Goal: Task Accomplishment & Management: Use online tool/utility

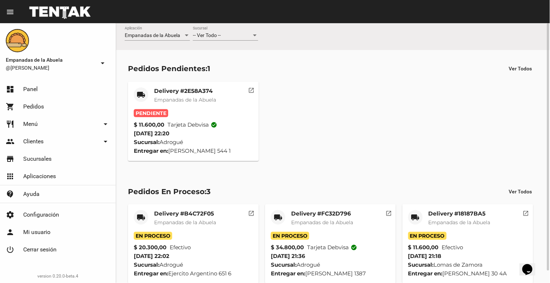
click at [254, 35] on div at bounding box center [255, 35] width 4 height 2
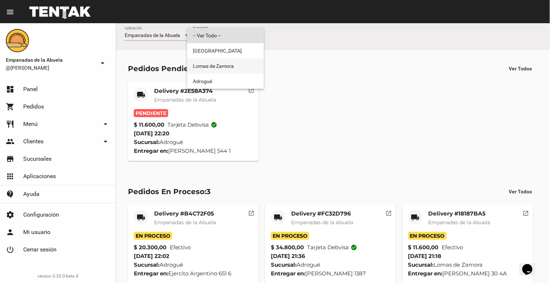
click at [239, 63] on span "Lomas de Zamora" at bounding box center [225, 65] width 65 height 15
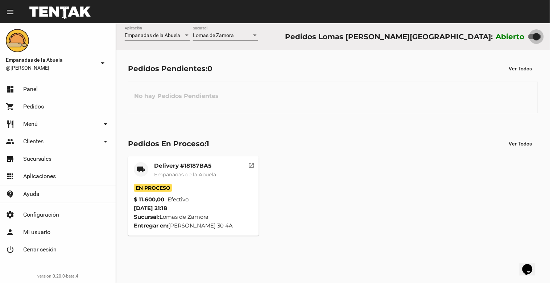
drag, startPoint x: 537, startPoint y: 34, endPoint x: 493, endPoint y: 35, distance: 43.9
click at [508, 33] on div "Abierto" at bounding box center [518, 37] width 45 height 12
checkbox input "false"
click at [166, 167] on mat-card-title "Delivery #18187BA5" at bounding box center [185, 165] width 62 height 7
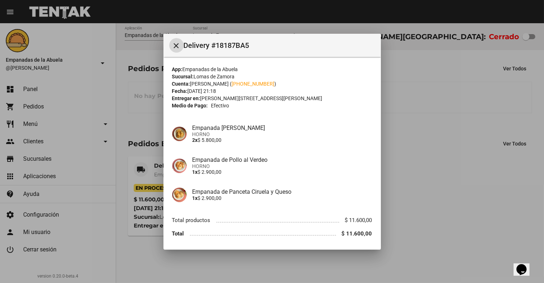
scroll to position [24, 0]
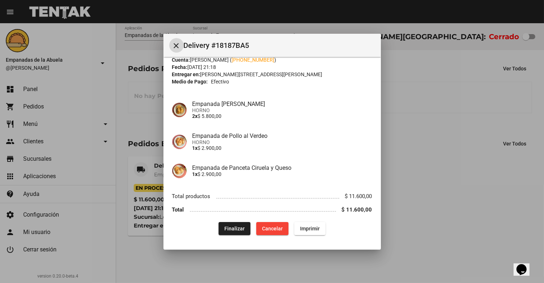
click at [234, 226] on span "Finalizar" at bounding box center [234, 228] width 20 height 6
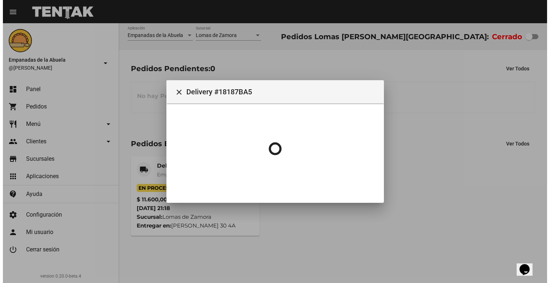
scroll to position [0, 0]
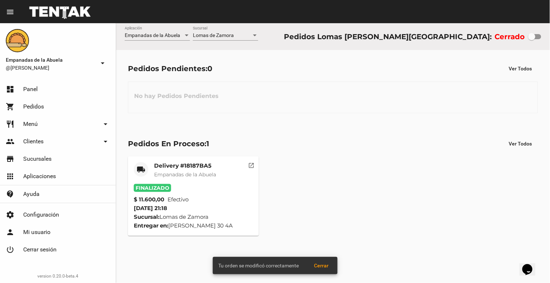
click at [254, 35] on div at bounding box center [255, 35] width 4 height 2
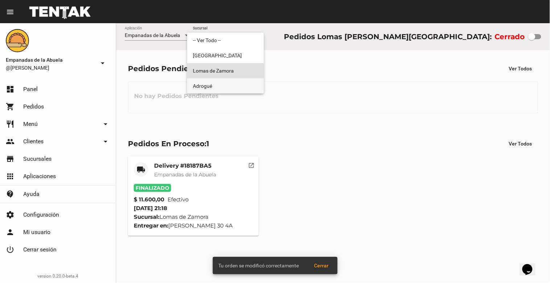
click at [233, 87] on span "Adrogué" at bounding box center [225, 85] width 65 height 15
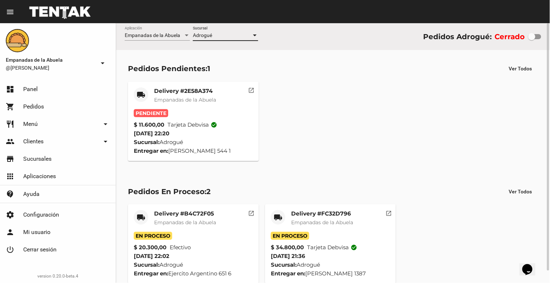
click at [256, 35] on div at bounding box center [255, 35] width 4 height 2
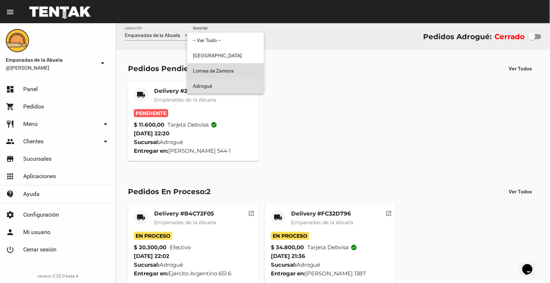
click at [220, 69] on span "Lomas de Zamora" at bounding box center [225, 70] width 65 height 15
